Goal: Information Seeking & Learning: Check status

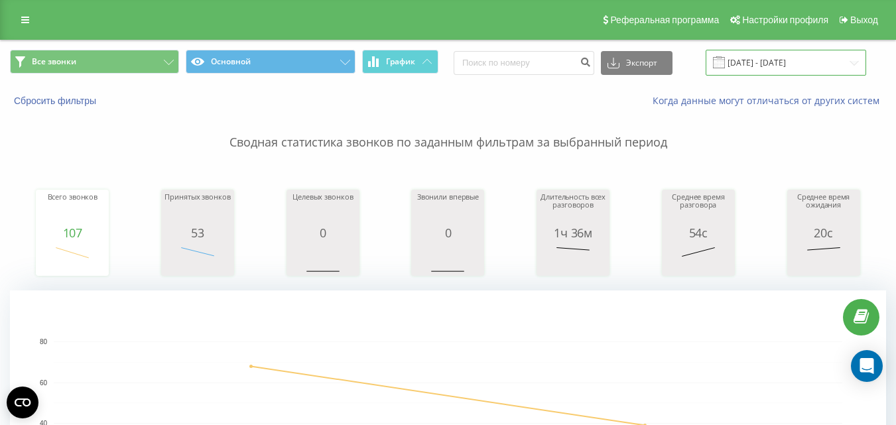
click at [786, 56] on input "[DATE] - [DATE]" at bounding box center [786, 63] width 160 height 26
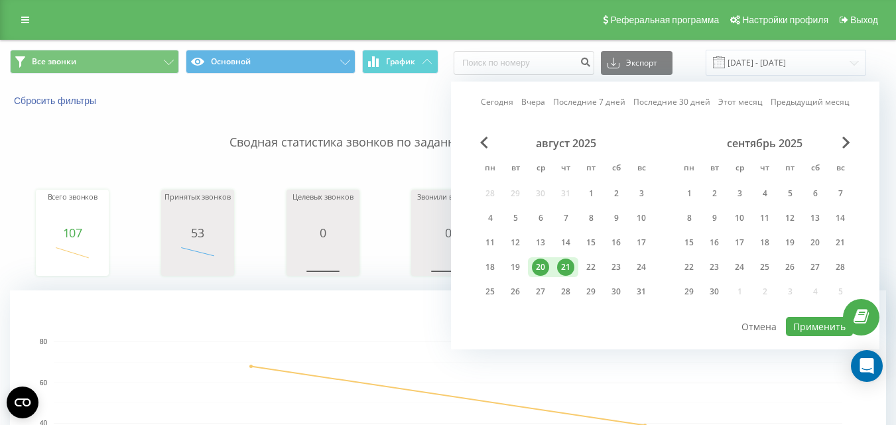
click at [564, 267] on div "21" at bounding box center [565, 267] width 17 height 17
click at [802, 323] on button "Применить" at bounding box center [819, 326] width 67 height 19
type input "[DATE] - [DATE]"
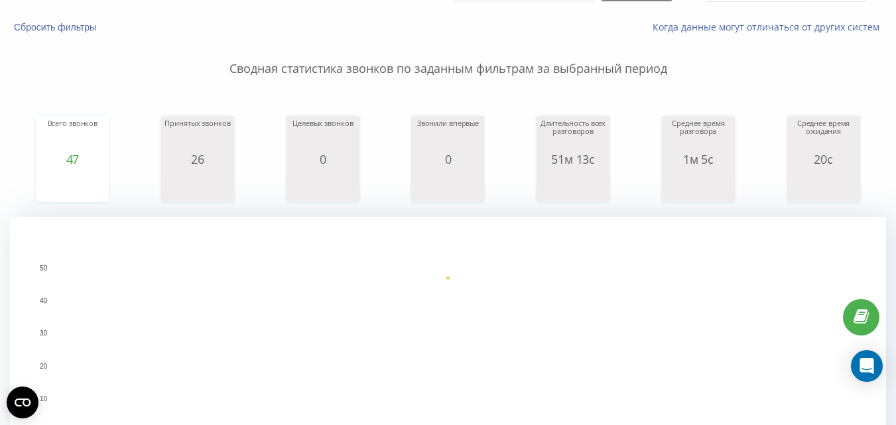
scroll to position [398, 0]
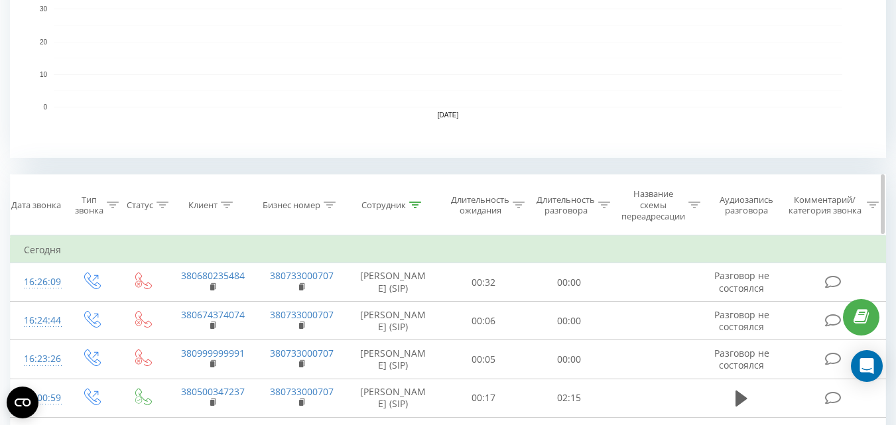
click at [415, 205] on icon at bounding box center [416, 205] width 12 height 7
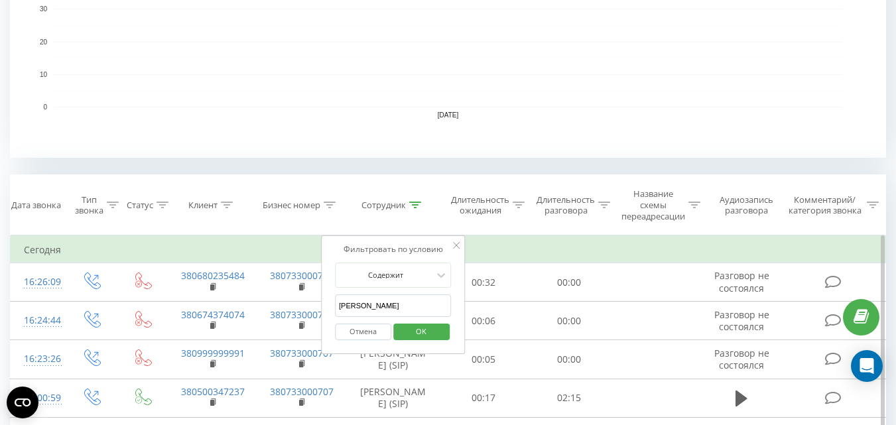
click at [364, 305] on input "[PERSON_NAME]" at bounding box center [393, 305] width 117 height 23
type input "[PERSON_NAME]"
click at [426, 328] on span "OK" at bounding box center [421, 331] width 37 height 21
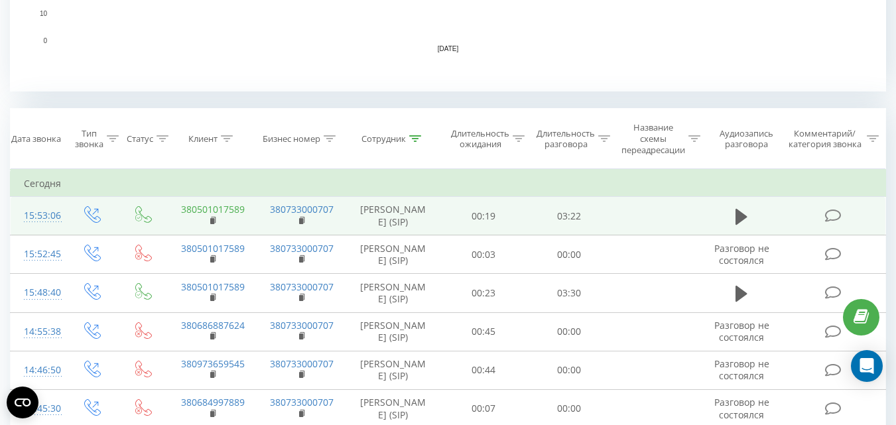
scroll to position [531, 0]
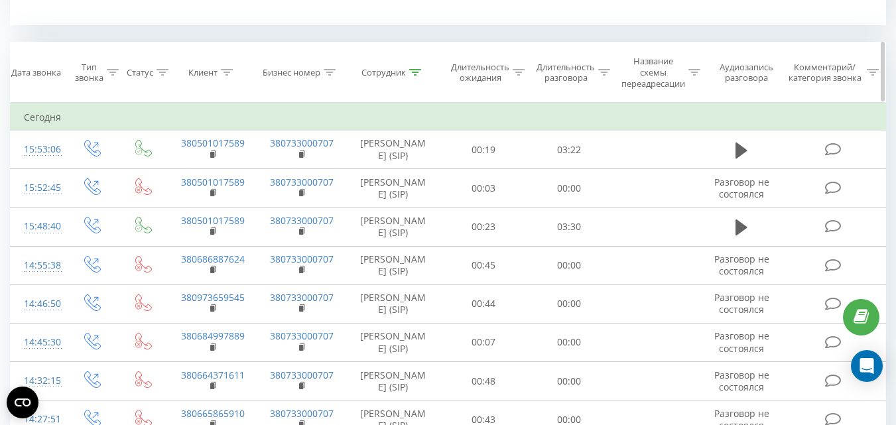
click at [227, 70] on icon at bounding box center [227, 72] width 12 height 7
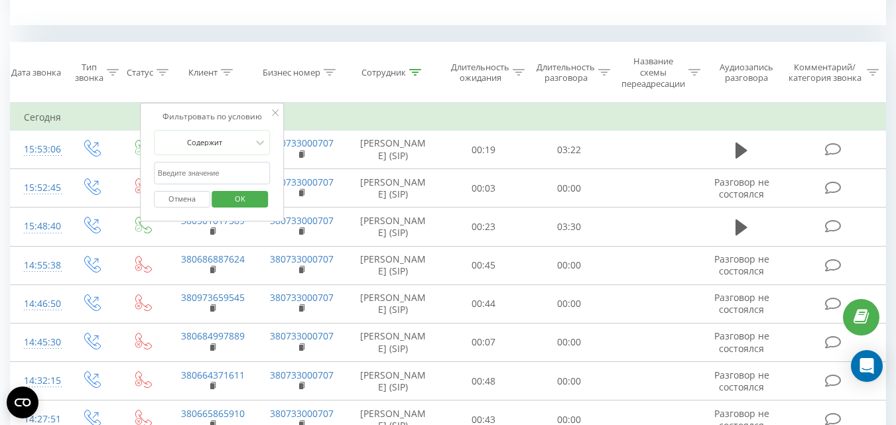
click at [210, 175] on input "text" at bounding box center [212, 173] width 117 height 23
paste input "380502771332"
type input "380502771332"
click at [247, 194] on span "OK" at bounding box center [240, 198] width 37 height 21
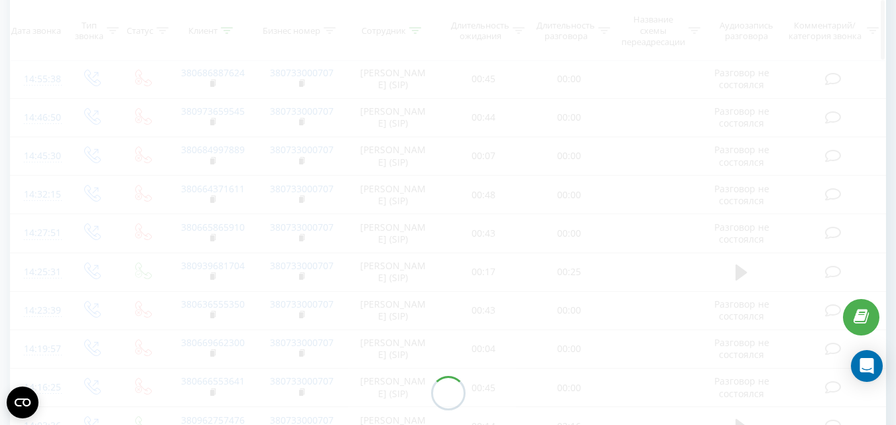
scroll to position [518, 0]
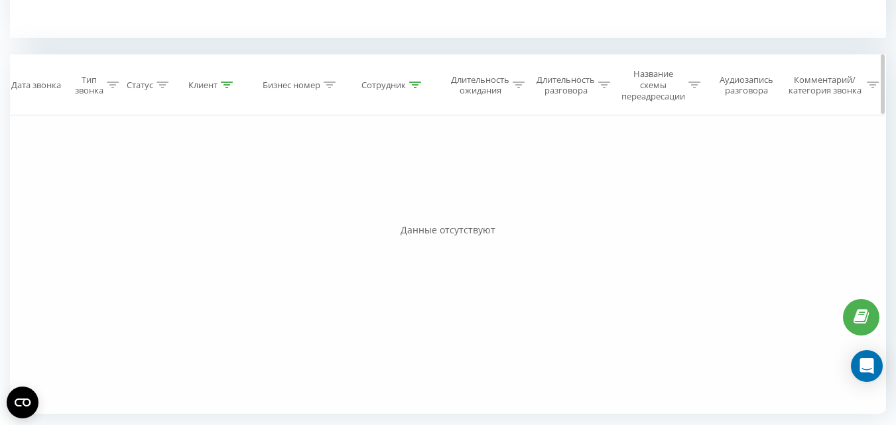
click at [415, 83] on icon at bounding box center [416, 85] width 12 height 7
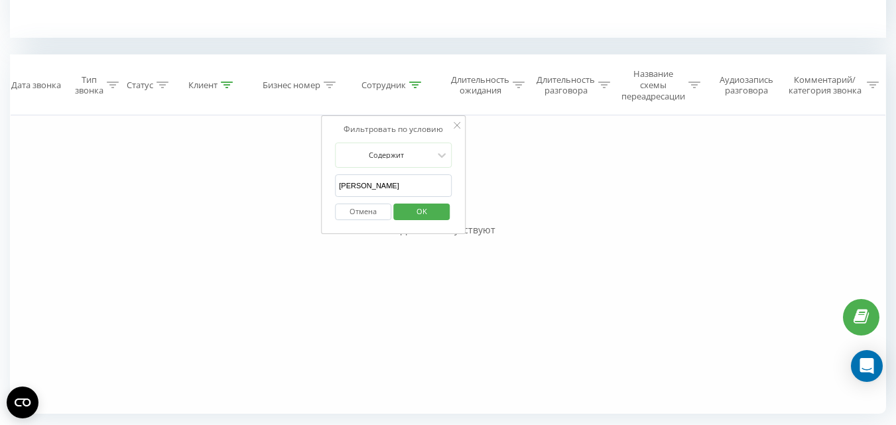
click at [365, 206] on button "Отмена" at bounding box center [363, 212] width 56 height 17
